Goal: Information Seeking & Learning: Learn about a topic

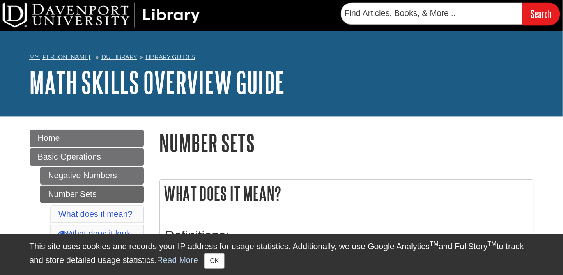
scroll to position [76, 0]
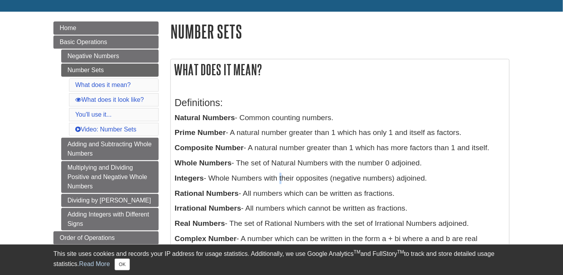
drag, startPoint x: 417, startPoint y: 3, endPoint x: 281, endPoint y: 175, distance: 219.7
click at [281, 175] on p "Integers - Whole Numbers with their opposites (negative numbers) adjoined." at bounding box center [340, 178] width 331 height 11
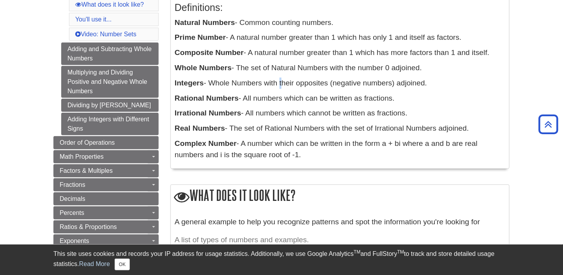
scroll to position [170, 0]
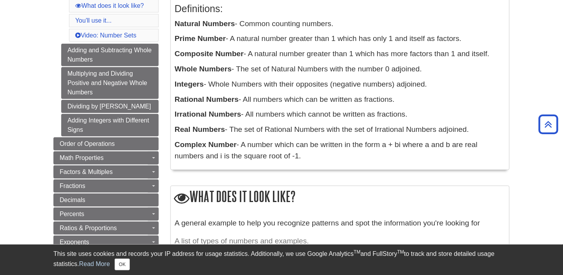
click at [271, 137] on div "Definitions: Natural Numbers - Common counting numbers. Prime Number - A natura…" at bounding box center [340, 80] width 331 height 170
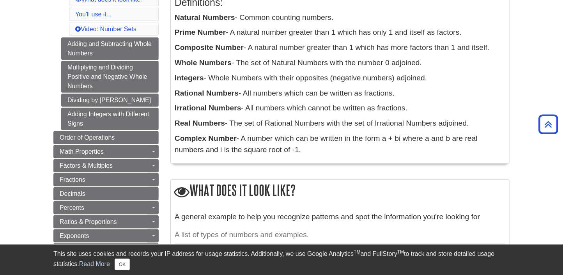
scroll to position [155, 0]
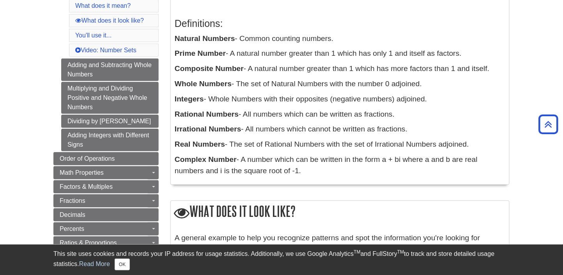
click at [178, 52] on b "Prime Number" at bounding box center [200, 53] width 51 height 8
drag, startPoint x: 178, startPoint y: 52, endPoint x: 175, endPoint y: 44, distance: 8.2
click at [175, 44] on div "Definitions: Natural Numbers - Common counting numbers. Prime Number - A natura…" at bounding box center [340, 95] width 331 height 170
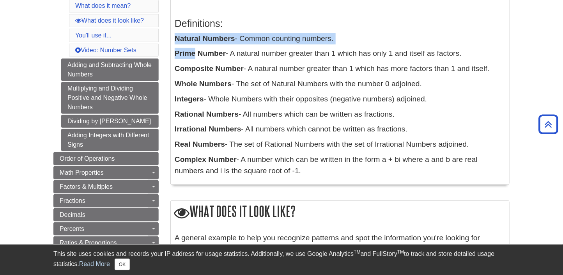
drag, startPoint x: 175, startPoint y: 44, endPoint x: 176, endPoint y: 38, distance: 6.4
click at [176, 38] on div "Definitions: Natural Numbers - Common counting numbers. Prime Number - A natura…" at bounding box center [340, 95] width 331 height 170
click at [237, 37] on p "Natural Numbers - Common counting numbers." at bounding box center [340, 38] width 331 height 11
drag, startPoint x: 176, startPoint y: 38, endPoint x: 234, endPoint y: 38, distance: 58.5
click at [234, 38] on b "Natural Numbers" at bounding box center [205, 38] width 60 height 8
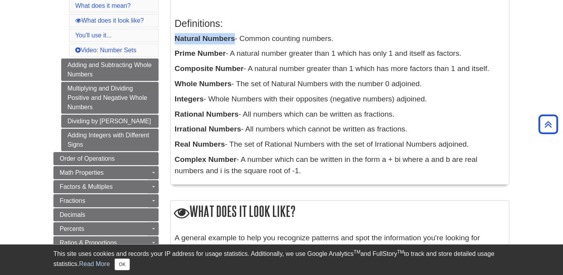
copy b "Natural Numbers"
click at [177, 53] on b "Prime Number" at bounding box center [200, 53] width 51 height 8
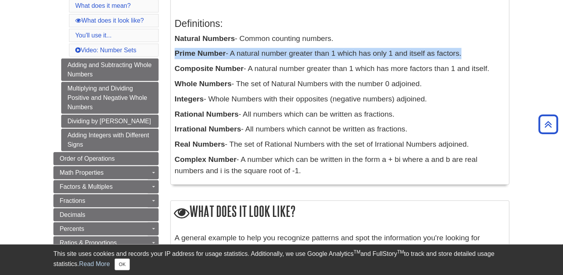
drag, startPoint x: 177, startPoint y: 52, endPoint x: 480, endPoint y: 50, distance: 303.2
click at [422, 50] on p "Prime Number - A natural number greater than 1 which has only 1 and itself as f…" at bounding box center [340, 53] width 331 height 11
copy div "Prime Number - A natural number greater than 1 which has only 1 and itself as f…"
click at [235, 53] on p "Prime Number - A natural number greater than 1 which has only 1 and itself as f…" at bounding box center [340, 53] width 331 height 11
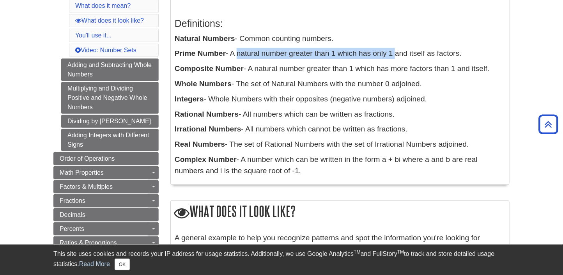
drag, startPoint x: 235, startPoint y: 53, endPoint x: 391, endPoint y: 47, distance: 155.4
click at [391, 47] on div "Definitions: Natural Numbers - Common counting numbers. Prime Number - A natura…" at bounding box center [340, 95] width 331 height 170
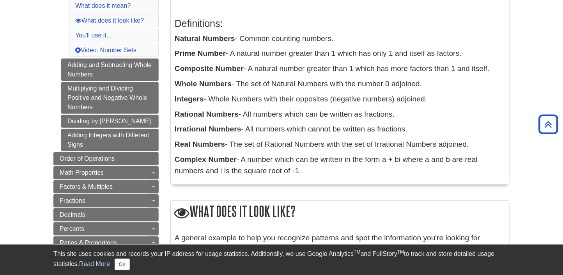
click at [232, 53] on p "Prime Number - A natural number greater than 1 which has only 1 and itself as f…" at bounding box center [340, 53] width 331 height 11
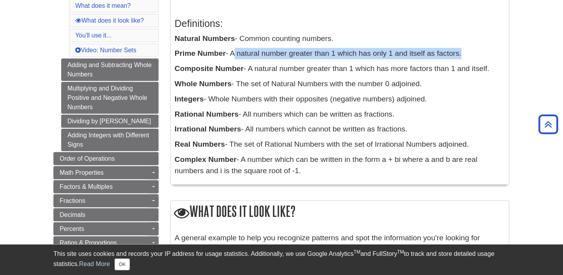
drag, startPoint x: 231, startPoint y: 53, endPoint x: 480, endPoint y: 51, distance: 248.9
click at [422, 51] on p "Prime Number - A natural number greater than 1 which has only 1 and itself as f…" at bounding box center [340, 53] width 331 height 11
copy div "A natural number greater than 1 which has only 1 and itself as factors."
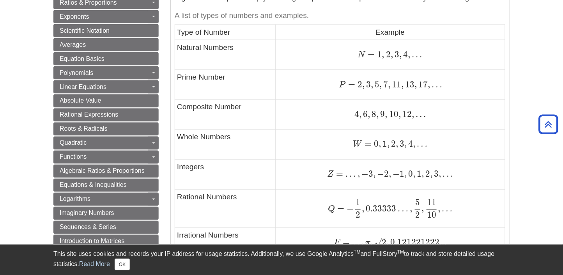
scroll to position [401, 0]
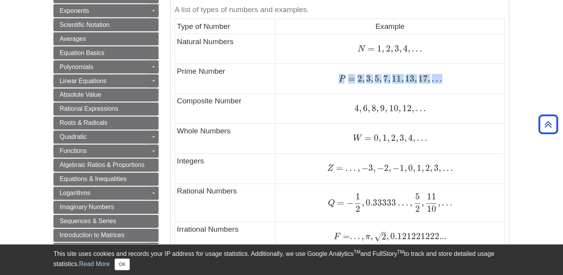
drag, startPoint x: 339, startPoint y: 78, endPoint x: 458, endPoint y: 78, distance: 119.0
click at [422, 78] on div "P = 2 , 3 , 5 , 7 , 11 , 13 , 17 , … P = 2 , 3 , 5 , 7 , 11 , 13 , 17 , …" at bounding box center [391, 79] width 226 height 11
copy span "P = 2 , 3 , 5 , 7 , 11 , 13 , 17 , …"
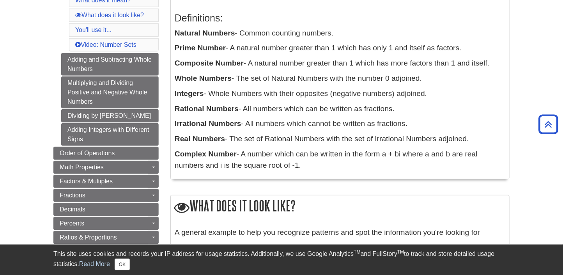
click at [174, 138] on div "Definitions: Natural Numbers - Common counting numbers. Prime Number - A natura…" at bounding box center [340, 90] width 339 height 178
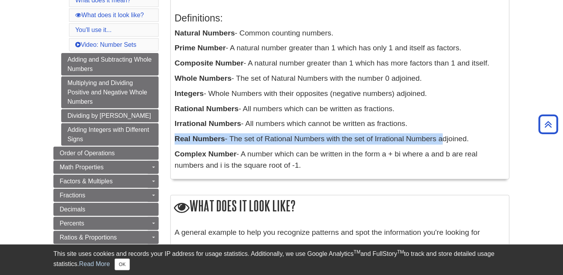
drag, startPoint x: 174, startPoint y: 138, endPoint x: 440, endPoint y: 141, distance: 266.1
click at [422, 141] on div "Definitions: Natural Numbers - Common counting numbers. Prime Number - A natura…" at bounding box center [340, 90] width 339 height 178
copy p "Real Numbers - The set of Rational Numbers with the set of Irrational Numbers a…"
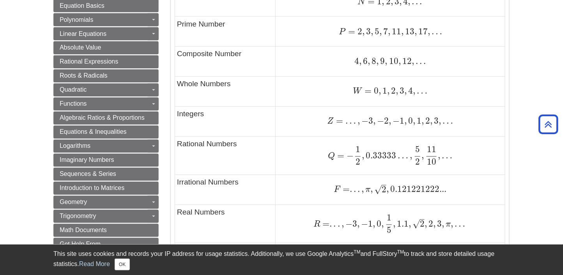
scroll to position [456, 0]
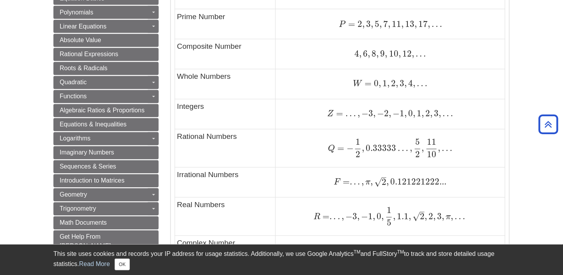
click at [318, 206] on span "R" at bounding box center [317, 217] width 7 height 9
drag, startPoint x: 318, startPoint y: 215, endPoint x: 338, endPoint y: 215, distance: 19.9
click at [338, 206] on span "R = . . . , − 3 , − 1 , 0 , 1 5 , 1.1 , 2 – √ , 2 , 3 , π , …" at bounding box center [390, 216] width 152 height 10
click at [313, 206] on div "R = . . . , − 3 , − 1 , 0 , 1 5 , 1.1 , 2 – √ , 2 , 3 , π , … R = . . . , − 3 ,…" at bounding box center [391, 216] width 226 height 19
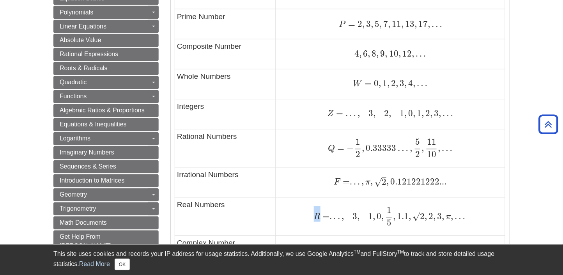
click at [316, 206] on span "R" at bounding box center [317, 217] width 7 height 9
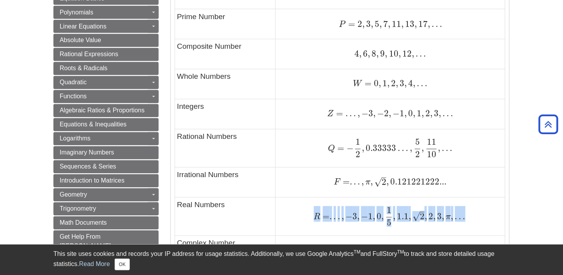
drag, startPoint x: 316, startPoint y: 213, endPoint x: 470, endPoint y: 220, distance: 154.2
click at [422, 206] on div "R = . . . , − 3 , − 1 , 0 , 1 5 , 1.1 , 2 – √ , 2 , 3 , π , … R = . . . , − 3 ,…" at bounding box center [391, 216] width 226 height 19
copy span "R = . . . , − 3 , − 1 , 0 , 1 5 , 1.1 , 2 – √ , 2 , 3 , π , …"
